Goal: Task Accomplishment & Management: Manage account settings

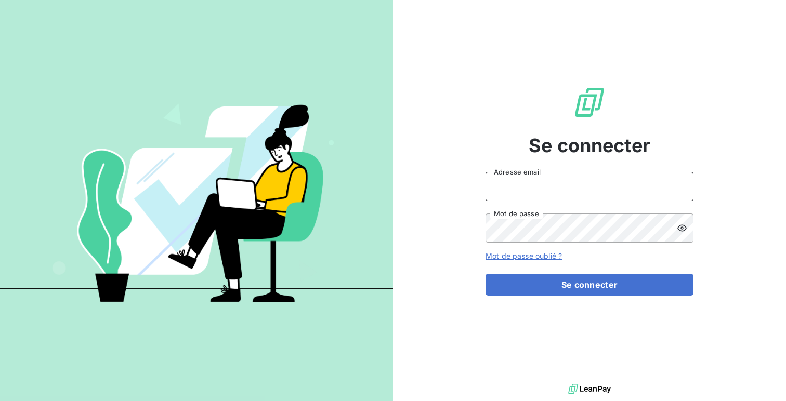
click at [520, 199] on input "Adresse email" at bounding box center [589, 186] width 208 height 29
type input "admin@adamis"
click at [485, 274] on button "Se connecter" at bounding box center [589, 285] width 208 height 22
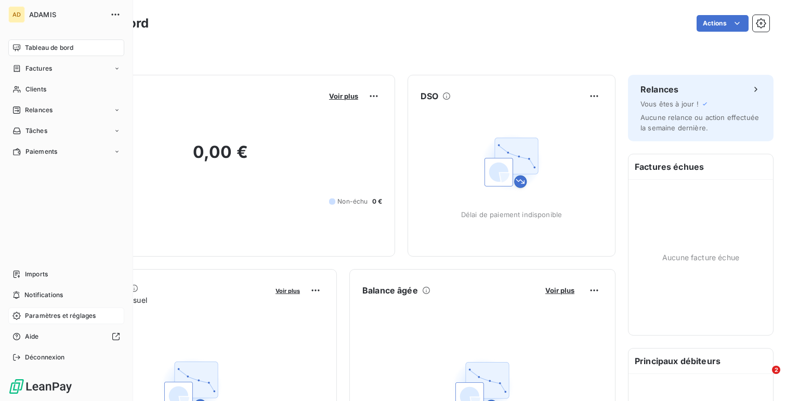
click at [31, 314] on span "Paramètres et réglages" at bounding box center [60, 315] width 71 height 9
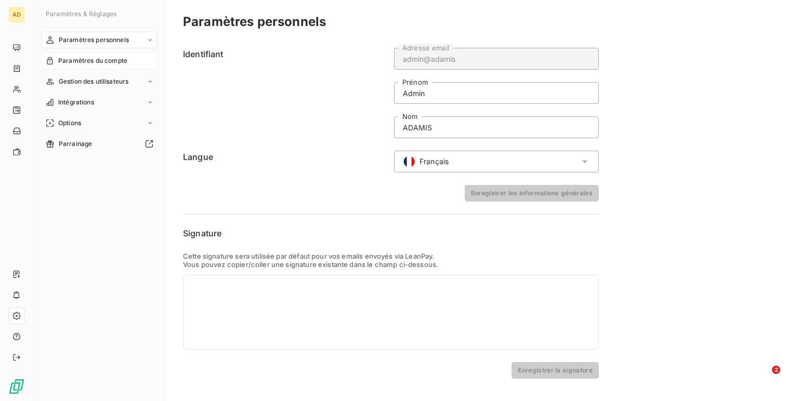
click at [94, 61] on span "Paramètres du compte" at bounding box center [92, 60] width 69 height 9
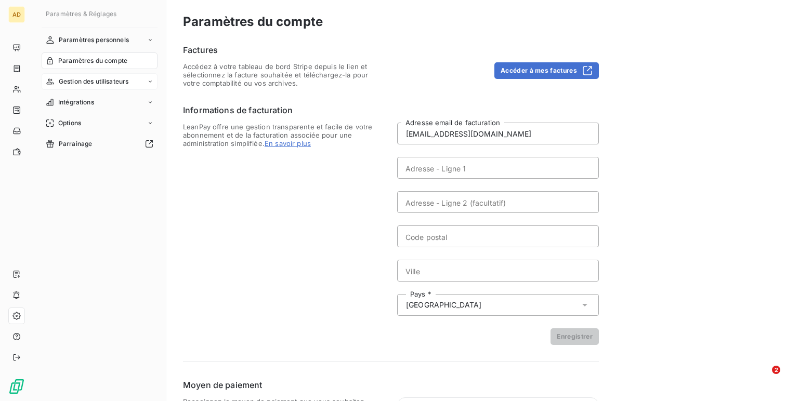
click at [99, 84] on span "Gestion des utilisateurs" at bounding box center [94, 81] width 70 height 9
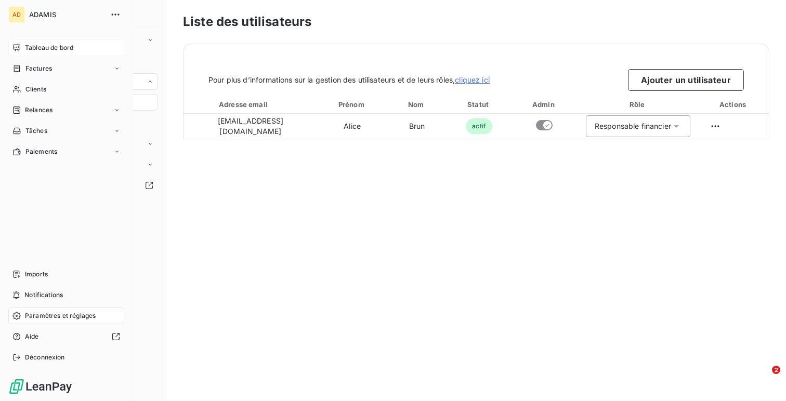
click at [14, 43] on div "Tableau de bord" at bounding box center [66, 47] width 116 height 17
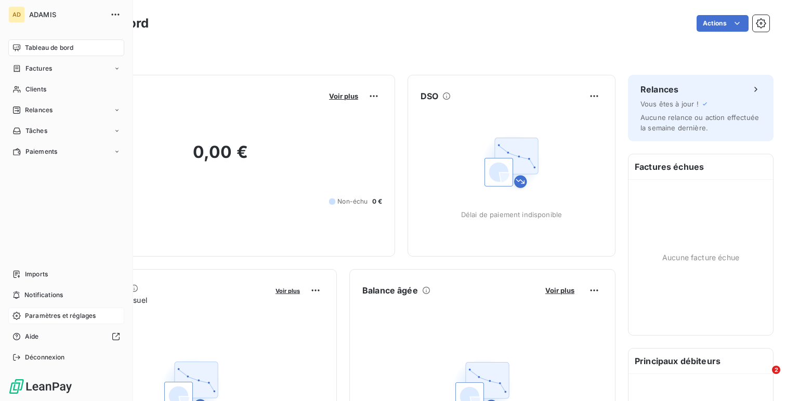
click at [47, 315] on span "Paramètres et réglages" at bounding box center [60, 315] width 71 height 9
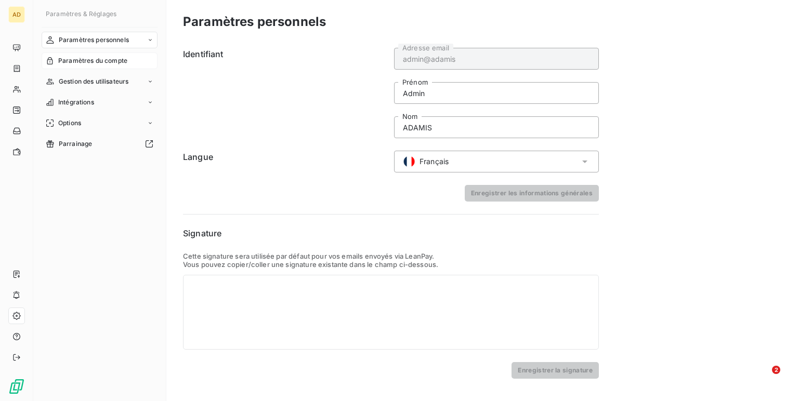
click at [82, 61] on span "Paramètres du compte" at bounding box center [92, 60] width 69 height 9
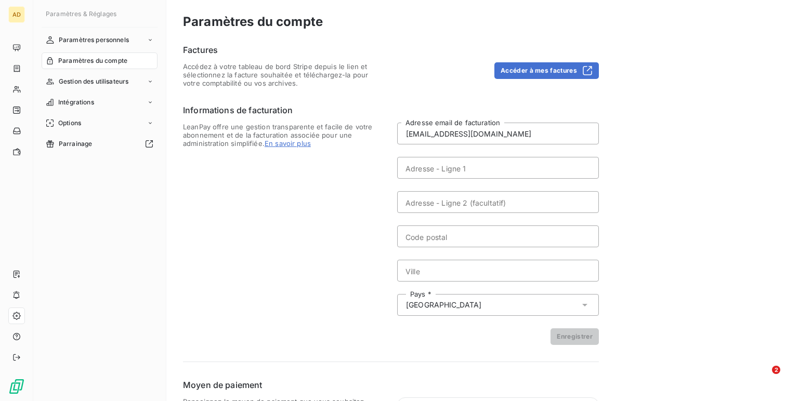
click at [426, 154] on form "[EMAIL_ADDRESS][DOMAIN_NAME] Adresse email de facturation Adresse - Ligne 1 Adr…" at bounding box center [498, 234] width 202 height 222
click at [420, 165] on input "Adresse - Ligne 1" at bounding box center [498, 168] width 202 height 22
paste input "[STREET_ADDRESS]"
click at [532, 166] on input "[STREET_ADDRESS]" at bounding box center [498, 168] width 202 height 22
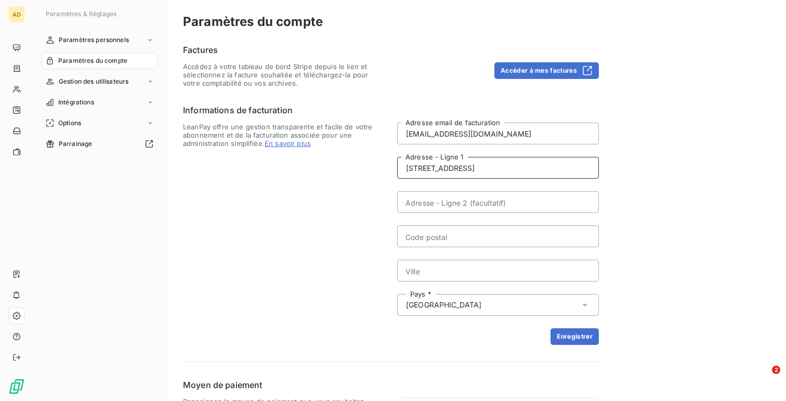
type input "[STREET_ADDRESS]"
click at [474, 271] on input "Ville" at bounding box center [498, 271] width 202 height 22
paste input "COULOMMIERS"
type input "COULOMMIERS"
click at [486, 173] on input "[STREET_ADDRESS]" at bounding box center [498, 168] width 202 height 22
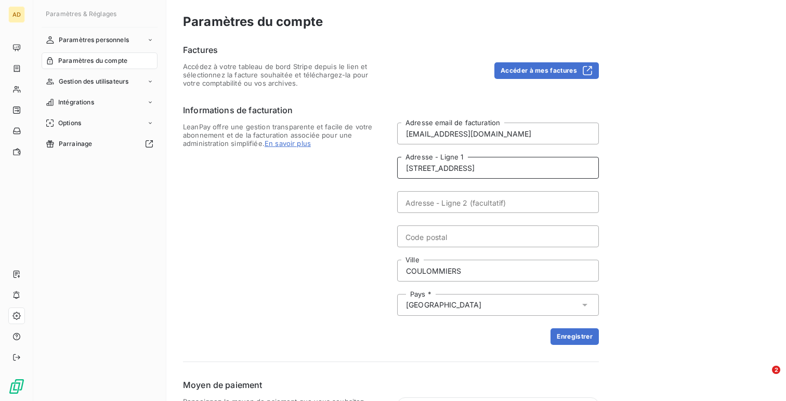
click at [486, 173] on input "[STREET_ADDRESS]" at bounding box center [498, 168] width 202 height 22
type input "[STREET_ADDRESS]"
click at [443, 238] on input "Code postal" at bounding box center [498, 237] width 202 height 22
paste input "77120"
type input "77120"
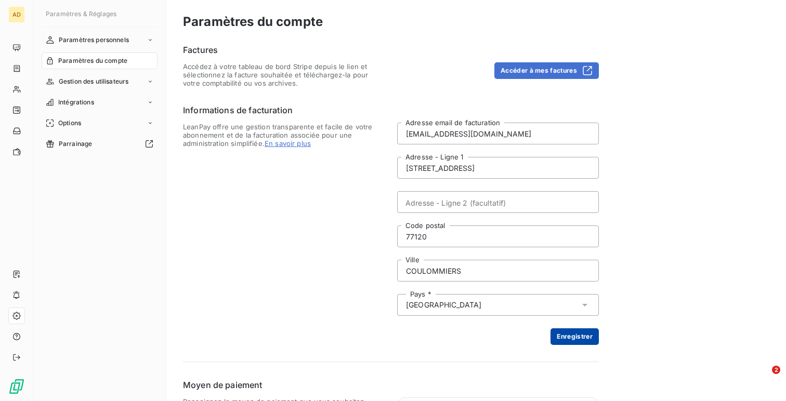
click at [566, 338] on button "Enregistrer" at bounding box center [574, 336] width 48 height 17
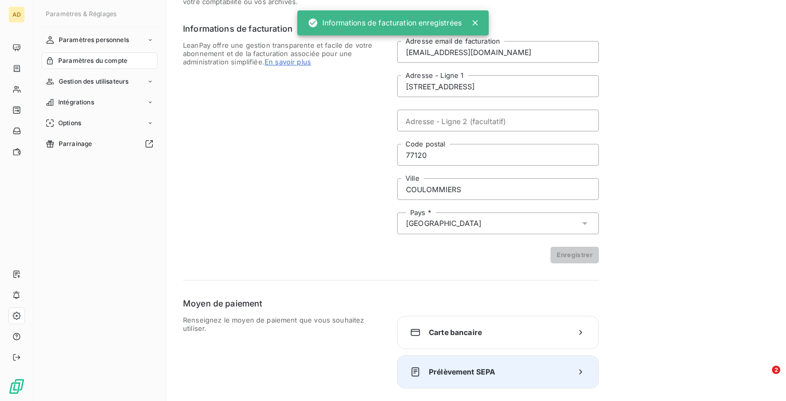
click at [459, 377] on span "Prélèvement SEPA" at bounding box center [498, 372] width 138 height 10
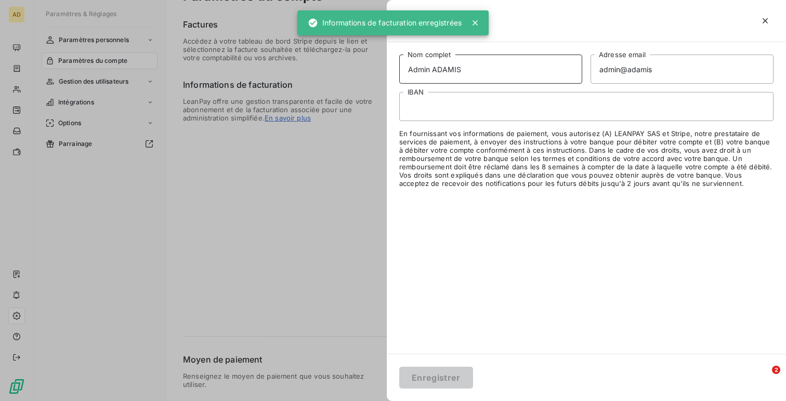
click at [417, 70] on input "Admin ADAMIS" at bounding box center [490, 69] width 183 height 29
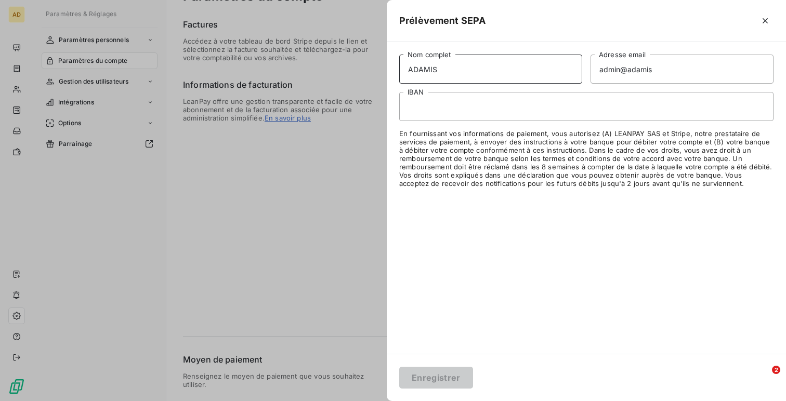
click at [446, 72] on input "ADAMIS" at bounding box center [490, 69] width 183 height 29
paste input "TECHNOLOGIES"
type input "ADAMIS TECHNOLOGIES"
click at [641, 63] on input "admin@adamis" at bounding box center [681, 69] width 183 height 29
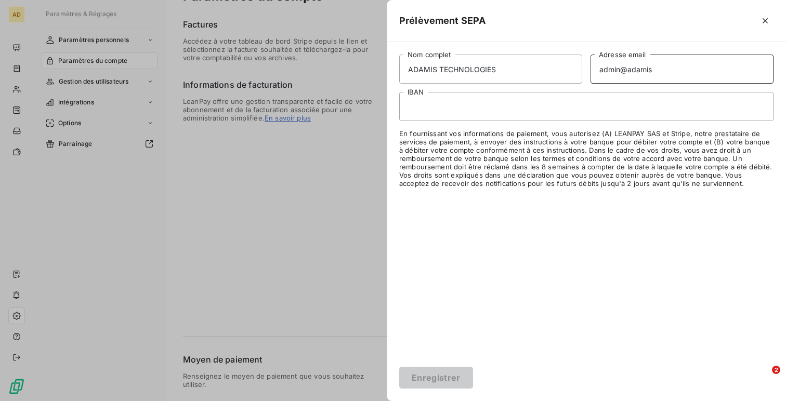
click at [641, 63] on input "admin@adamis" at bounding box center [681, 69] width 183 height 29
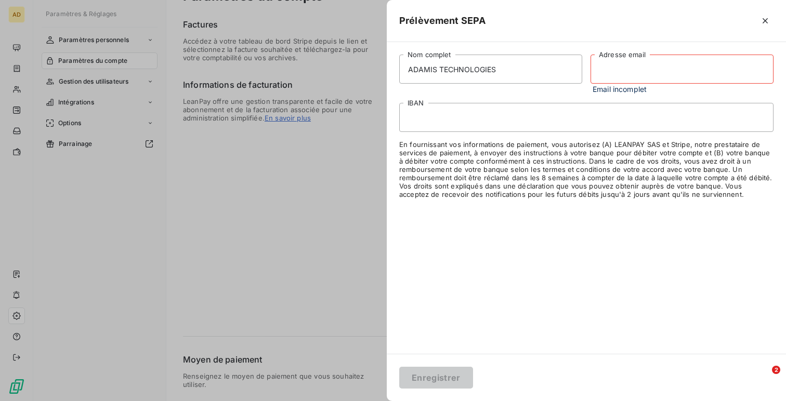
paste input "[EMAIL_ADDRESS][DOMAIN_NAME]"
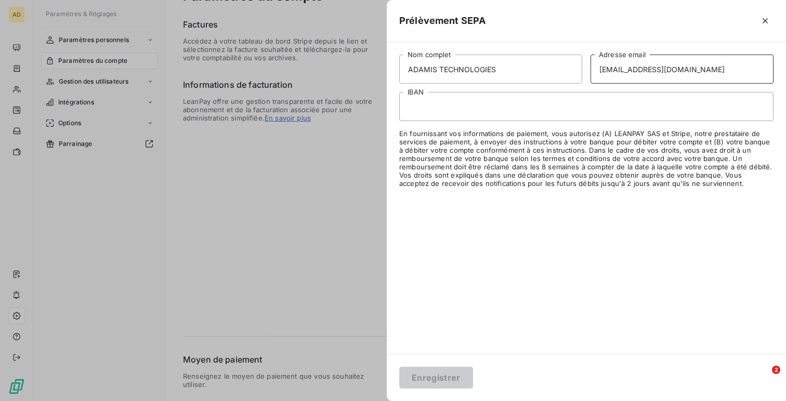
type input "[EMAIL_ADDRESS][DOMAIN_NAME]"
click at [443, 112] on div at bounding box center [586, 106] width 374 height 29
click at [450, 374] on button "Enregistrer" at bounding box center [436, 378] width 74 height 22
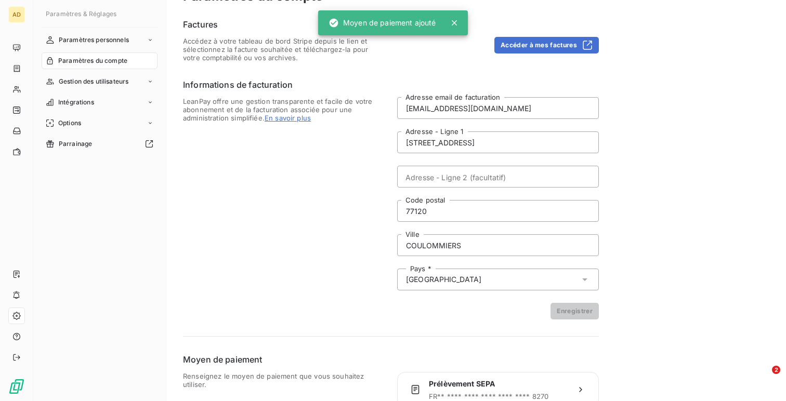
scroll to position [73, 0]
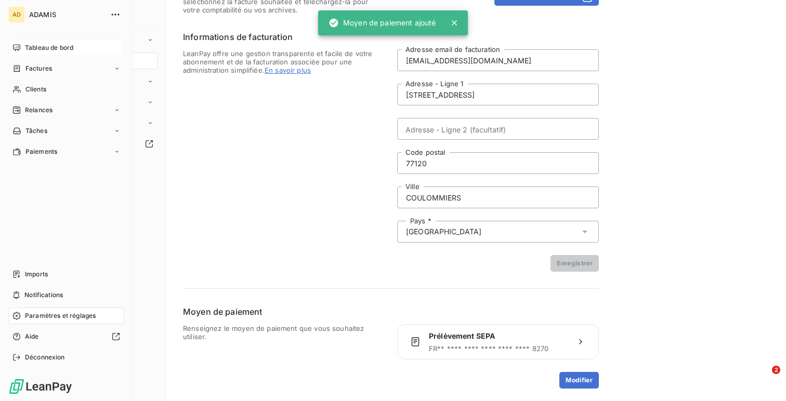
click at [23, 47] on div "Tableau de bord" at bounding box center [66, 47] width 116 height 17
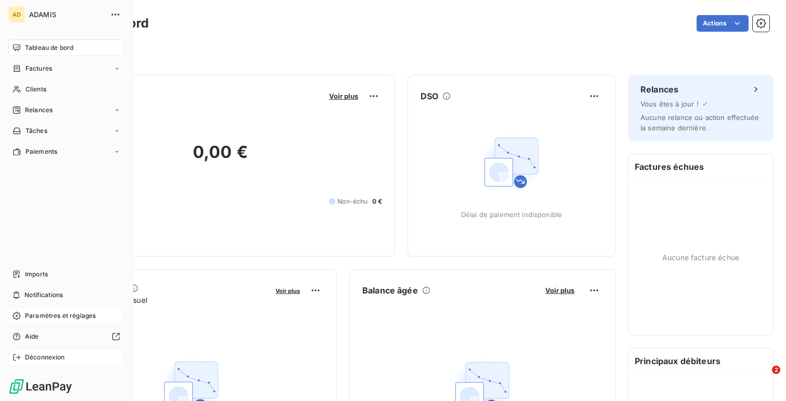
click at [72, 364] on div "Déconnexion" at bounding box center [66, 357] width 116 height 17
